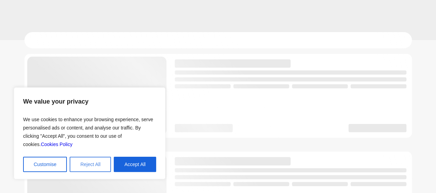
click at [89, 164] on button "Reject All" at bounding box center [90, 164] width 41 height 15
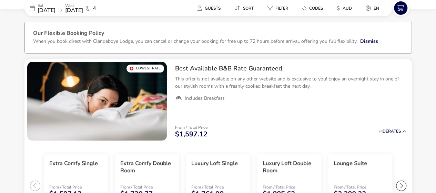
scroll to position [34, 0]
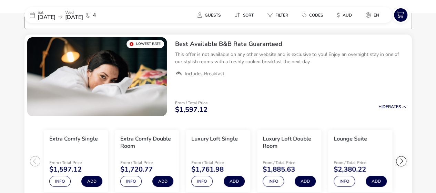
click at [96, 15] on span "4" at bounding box center [94, 15] width 3 height 6
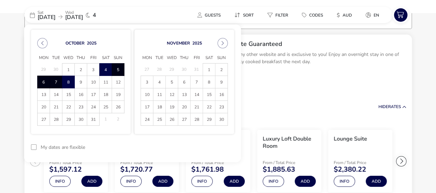
click at [96, 15] on span "4" at bounding box center [94, 15] width 3 height 6
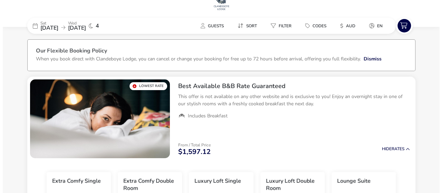
scroll to position [0, 0]
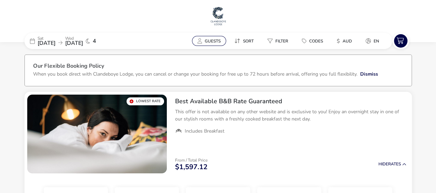
click at [215, 42] on span "Guests" at bounding box center [213, 41] width 16 height 6
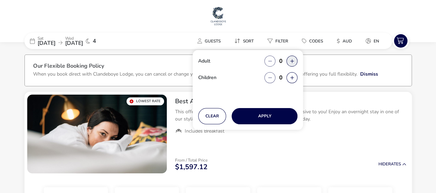
click at [294, 61] on button "button" at bounding box center [292, 61] width 11 height 11
click at [294, 61] on span "button" at bounding box center [294, 61] width 0 height 0
type input "2"
click at [293, 75] on button "button" at bounding box center [292, 77] width 11 height 11
click at [293, 75] on span "button" at bounding box center [293, 75] width 0 height 0
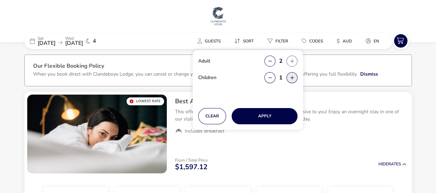
type input "2"
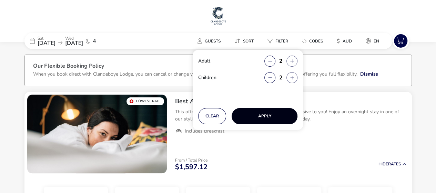
click at [266, 113] on button "Apply" at bounding box center [265, 116] width 66 height 16
